Goal: Task Accomplishment & Management: Complete application form

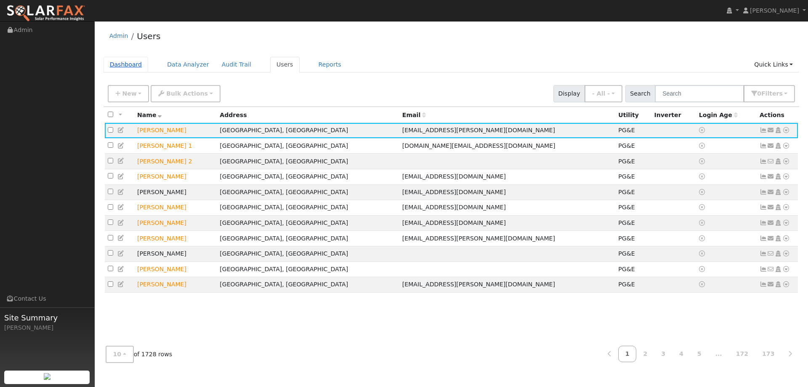
click at [129, 64] on link "Dashboard" at bounding box center [125, 65] width 45 height 16
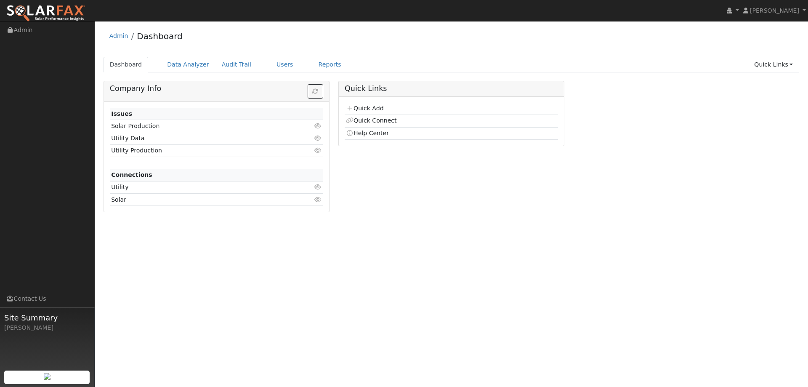
click at [378, 108] on link "Quick Add" at bounding box center [364, 108] width 37 height 7
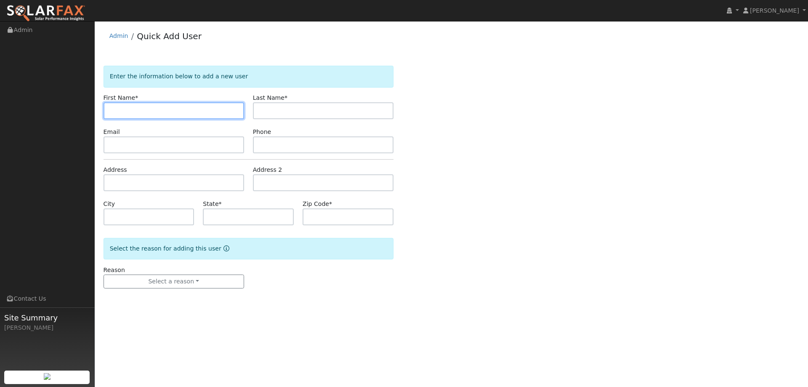
click at [122, 111] on input "text" at bounding box center [173, 110] width 140 height 17
paste input "[PERSON_NAME]"
click at [110, 111] on input "[PERSON_NAME]" at bounding box center [173, 110] width 140 height 17
type input "[PERSON_NAME]"
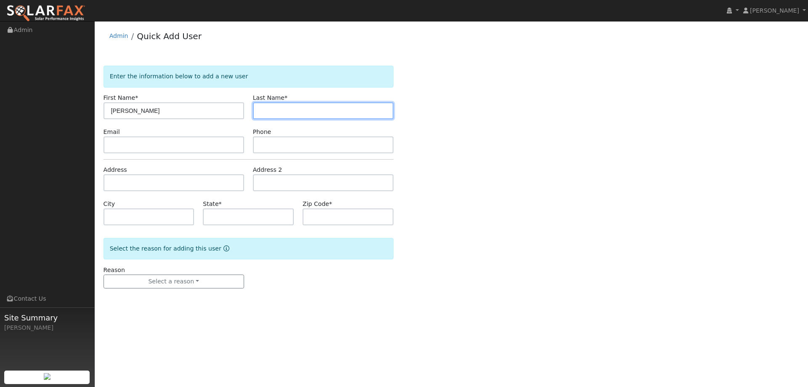
click at [304, 111] on input "text" at bounding box center [323, 110] width 140 height 17
click at [265, 111] on input "text" at bounding box center [323, 110] width 140 height 17
paste input "[PERSON_NAME]"
click at [262, 110] on input "[PERSON_NAME]" at bounding box center [323, 110] width 140 height 17
click at [260, 108] on input "Lin" at bounding box center [323, 110] width 140 height 17
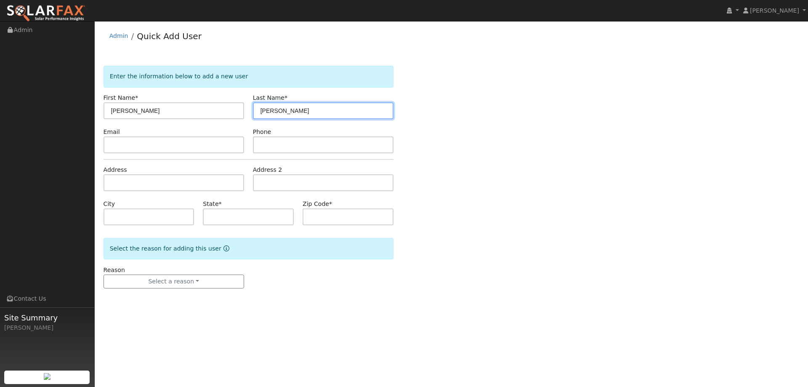
type input "Lin"
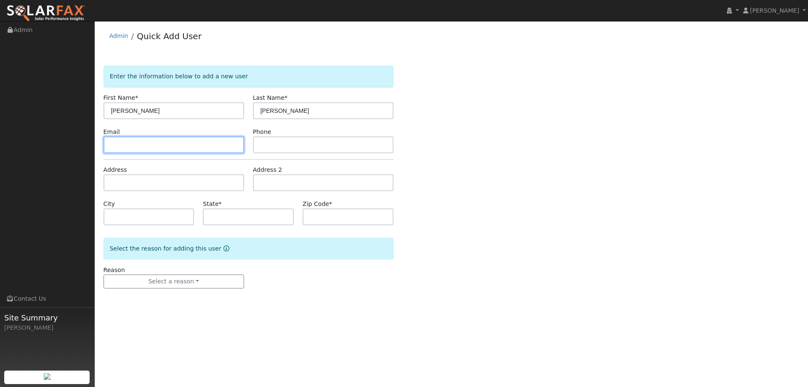
click at [164, 150] on input "text" at bounding box center [173, 144] width 140 height 17
click at [132, 143] on input "text" at bounding box center [173, 144] width 140 height 17
paste input "drjeanlin@comcast.net"
click at [111, 143] on input "drjeanlin@comcast.net" at bounding box center [173, 144] width 140 height 17
type input "drjeanlin@comcast.net"
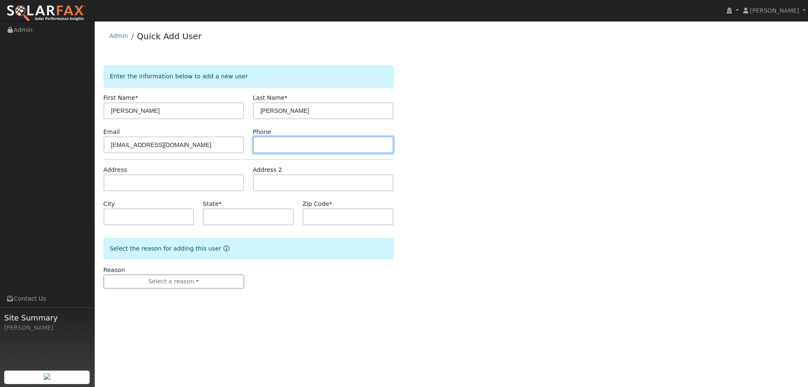
click at [302, 137] on input "text" at bounding box center [323, 144] width 140 height 17
click at [277, 140] on input "text" at bounding box center [323, 144] width 140 height 17
paste input "(415) 505-0176"
click at [262, 146] on input "(415) 505-0176" at bounding box center [323, 144] width 140 height 17
type input "(415) 505-0176"
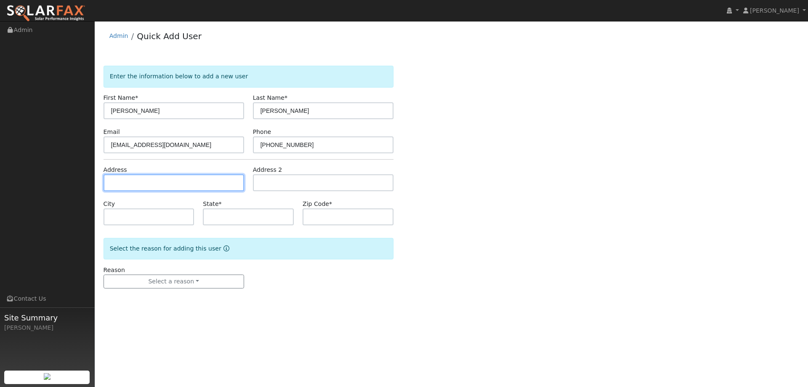
click at [179, 180] on input "text" at bounding box center [173, 182] width 140 height 17
click at [121, 190] on form "Enter the information below to add a new user First Name * Jeanne Last Name * L…" at bounding box center [248, 185] width 290 height 239
click at [116, 180] on input "text" at bounding box center [173, 182] width 140 height 17
paste input "1584 12th Ave"
type input "1584 12th Avenue"
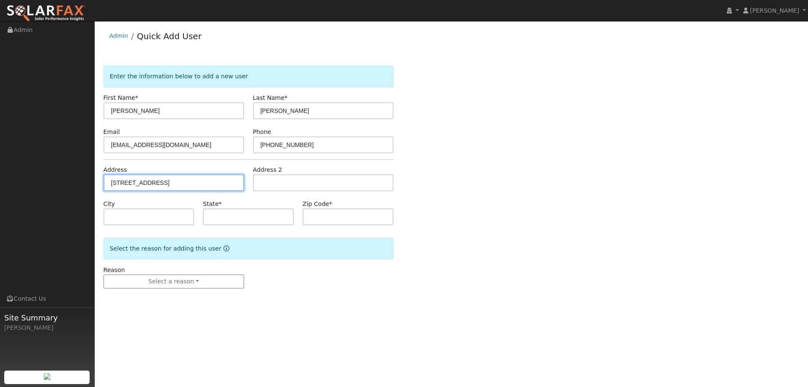
type input "San Francisco"
type input "CA"
type input "94122"
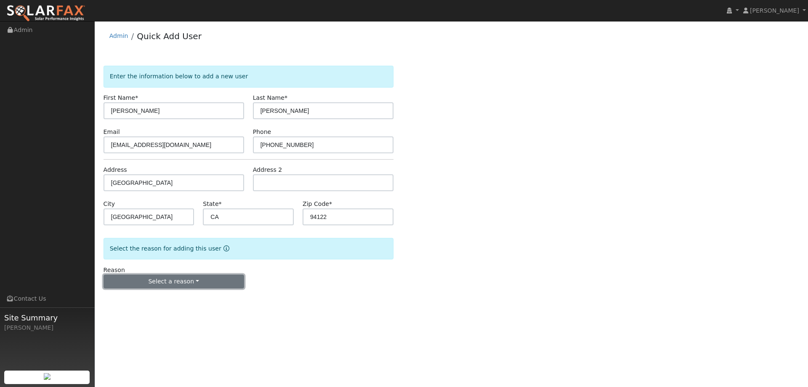
click at [192, 286] on button "Select a reason" at bounding box center [173, 281] width 140 height 14
click at [165, 302] on link "New lead" at bounding box center [150, 299] width 93 height 12
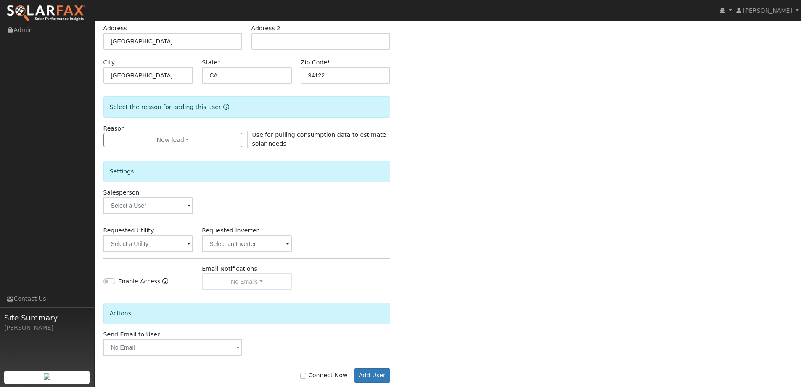
scroll to position [158, 0]
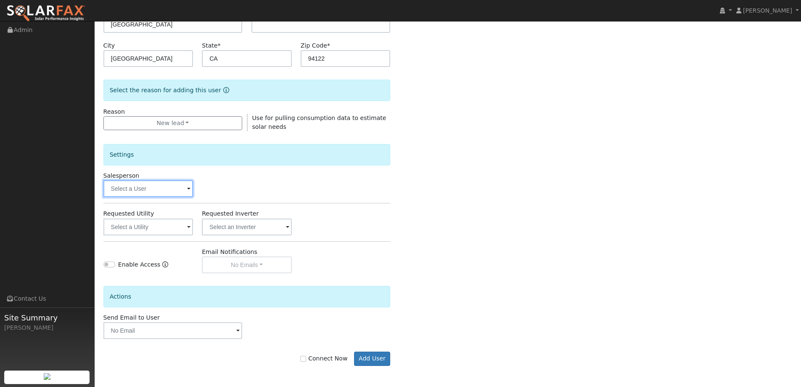
click at [163, 185] on input "text" at bounding box center [148, 188] width 90 height 17
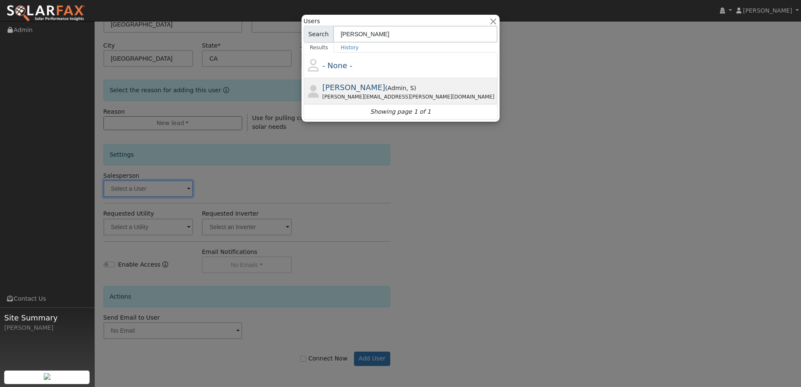
type input "jon"
click at [406, 90] on span ", S" at bounding box center [410, 88] width 8 height 7
type input "Jon Landsman"
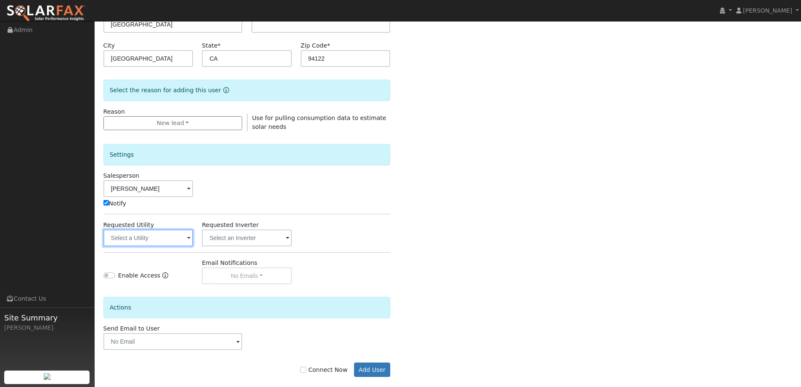
click at [148, 240] on input "text" at bounding box center [148, 237] width 90 height 17
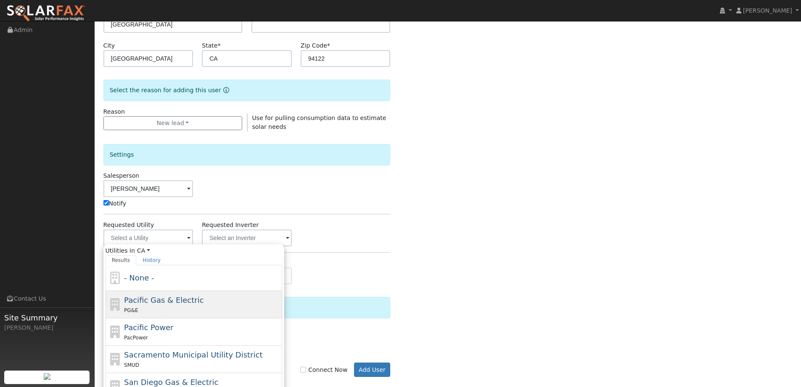
click at [199, 308] on div "PG&E" at bounding box center [202, 309] width 156 height 9
type input "Pacific Gas & Electric"
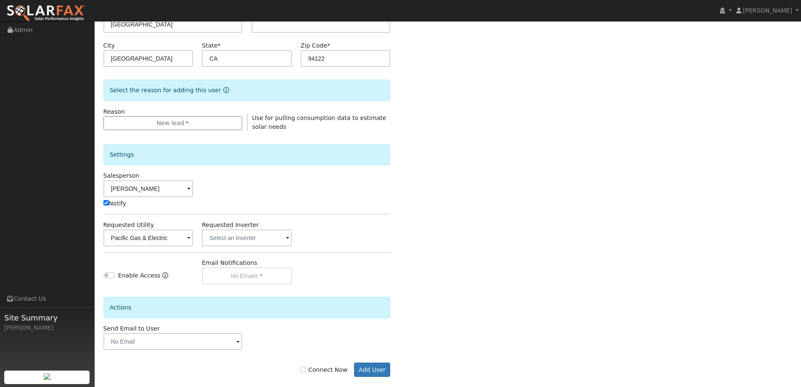
drag, startPoint x: 310, startPoint y: 366, endPoint x: 339, endPoint y: 371, distance: 29.0
click at [310, 366] on label "Connect Now" at bounding box center [323, 369] width 47 height 9
click at [306, 366] on input "Connect Now" at bounding box center [303, 369] width 6 height 6
checkbox input "true"
click at [364, 371] on button "Add User" at bounding box center [372, 369] width 37 height 14
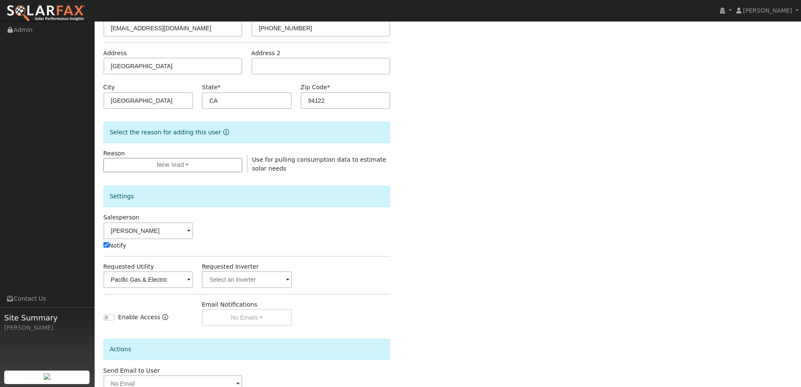
scroll to position [0, 0]
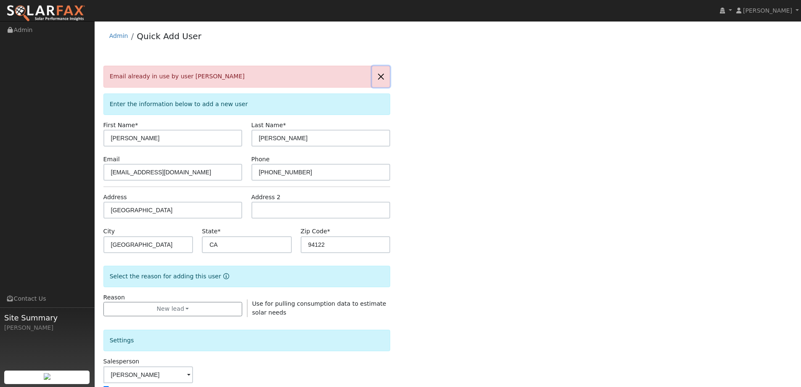
click at [380, 78] on button "button" at bounding box center [381, 76] width 18 height 21
